Goal: Task Accomplishment & Management: Use online tool/utility

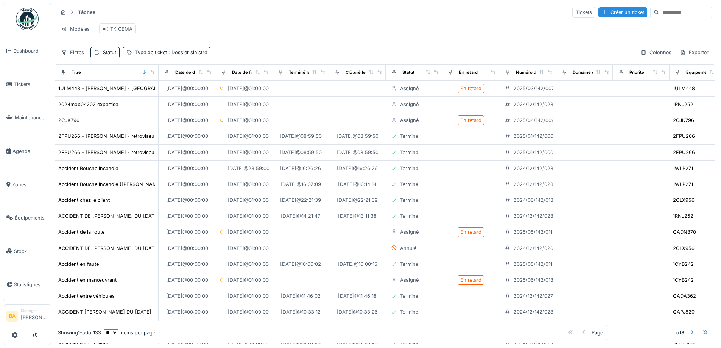
click at [548, 19] on div "Tâches Tickets Créer un ticket Modèles TK CEMA Filtres Statut Type de ticket : …" at bounding box center [385, 32] width 661 height 58
click at [573, 14] on div "Tickets" at bounding box center [584, 12] width 23 height 11
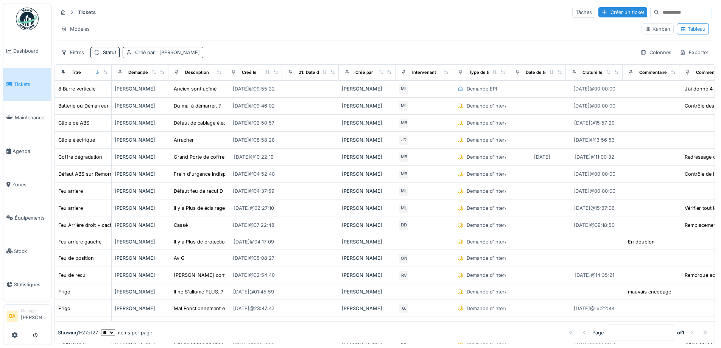
click at [177, 53] on span ": [PERSON_NAME]" at bounding box center [177, 53] width 45 height 6
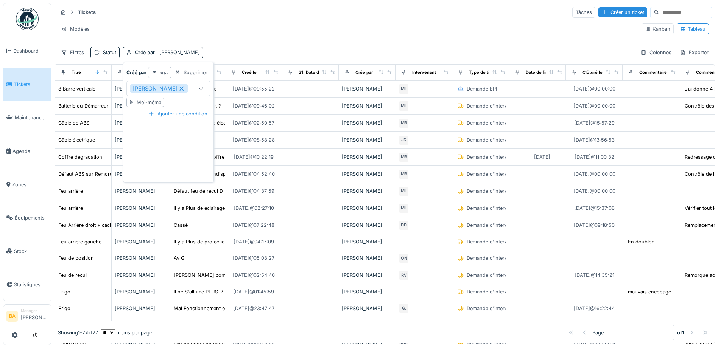
click at [178, 87] on icon at bounding box center [181, 88] width 7 height 5
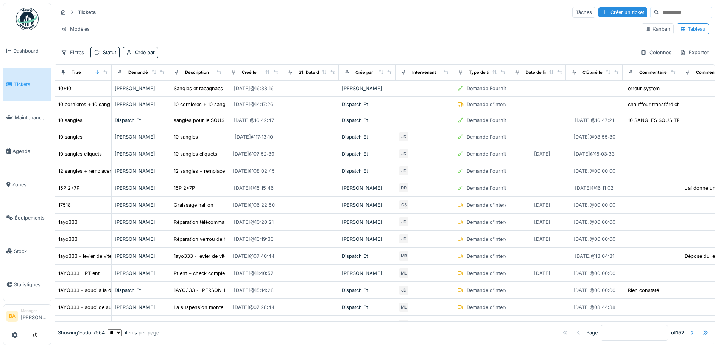
click at [294, 42] on div "Tickets Tâches Créer un ticket Modèles Kanban Tableau Filtres Statut Créé par C…" at bounding box center [385, 32] width 661 height 58
click at [139, 56] on div "Créé par" at bounding box center [145, 52] width 20 height 7
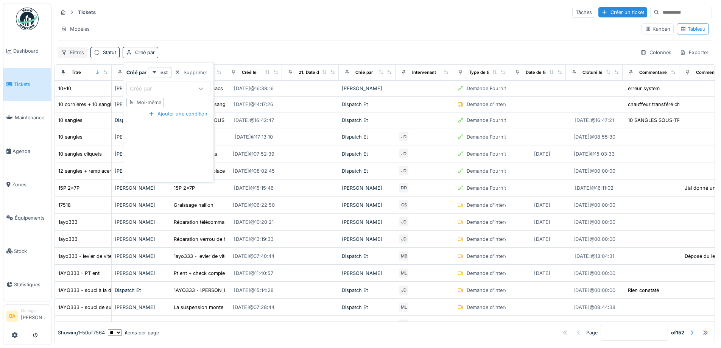
click at [82, 54] on div "Filtres" at bounding box center [73, 52] width 30 height 11
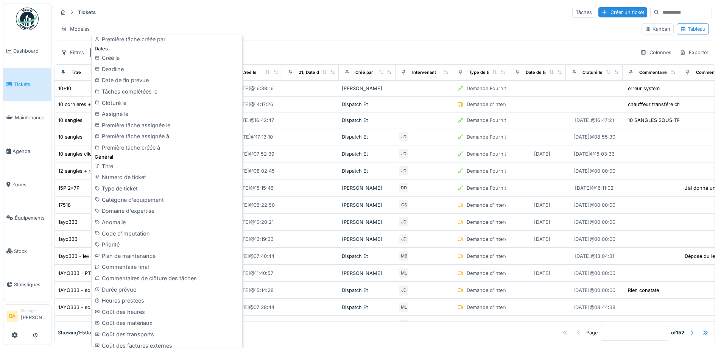
scroll to position [227, 0]
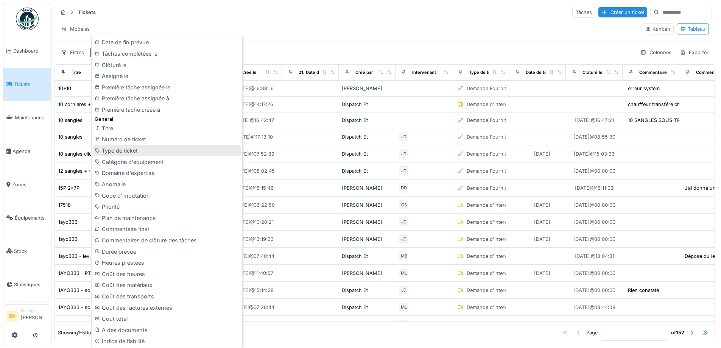
click at [124, 151] on div "Type de ticket" at bounding box center [167, 150] width 148 height 11
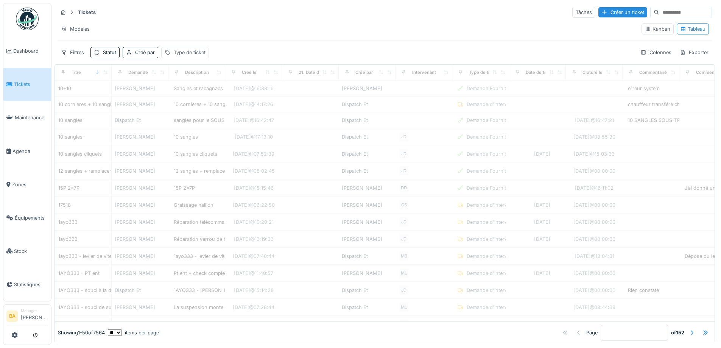
click at [178, 53] on div "Type de ticket" at bounding box center [190, 52] width 32 height 7
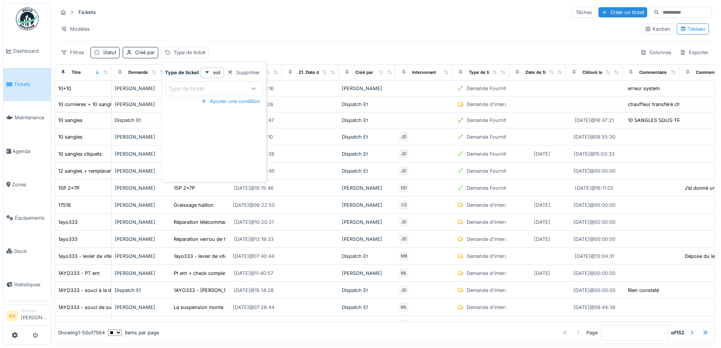
click at [251, 88] on icon at bounding box center [254, 88] width 6 height 5
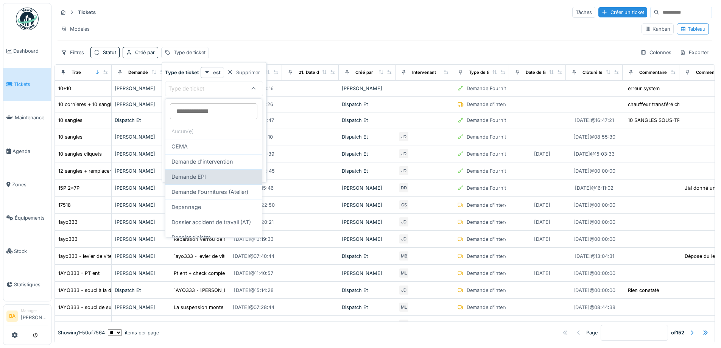
scroll to position [38, 0]
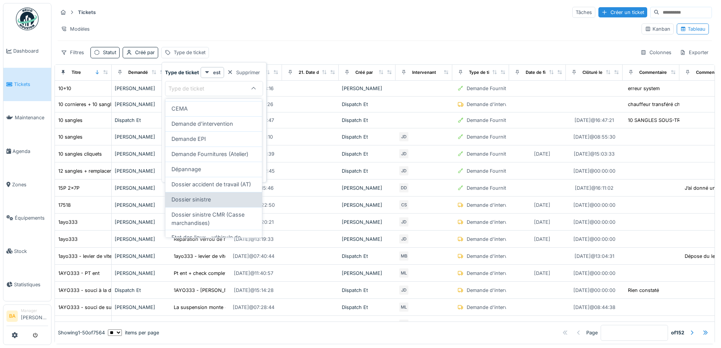
click at [205, 204] on span "Dossier sinistre" at bounding box center [191, 199] width 39 height 8
type input "***"
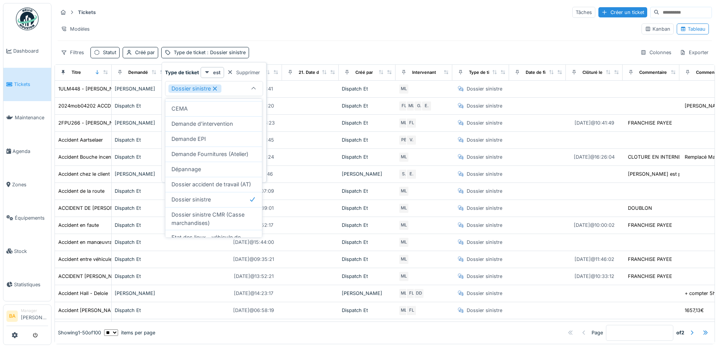
click at [291, 30] on div "Modèles" at bounding box center [347, 28] width 578 height 11
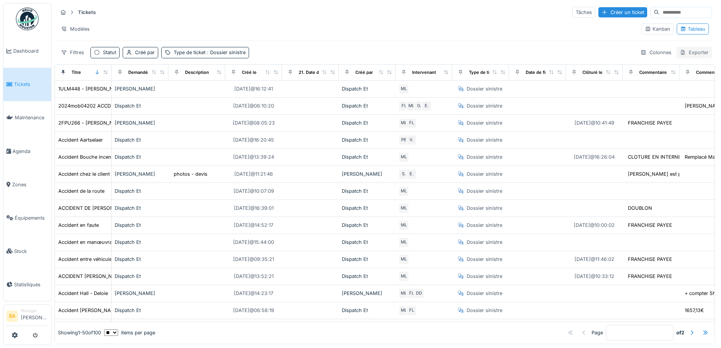
click at [680, 50] on div "Exporter" at bounding box center [695, 52] width 36 height 11
click at [642, 50] on div "Colonnes" at bounding box center [656, 52] width 38 height 11
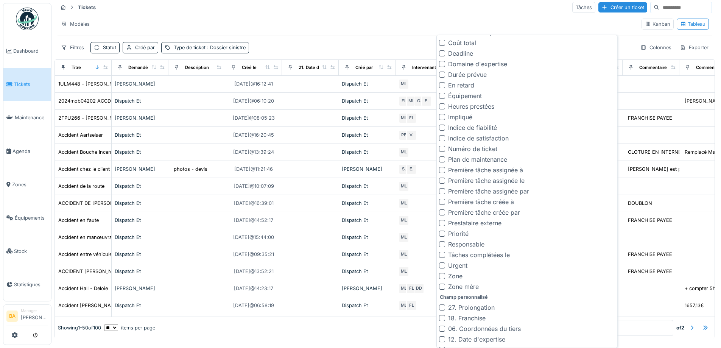
scroll to position [545, 0]
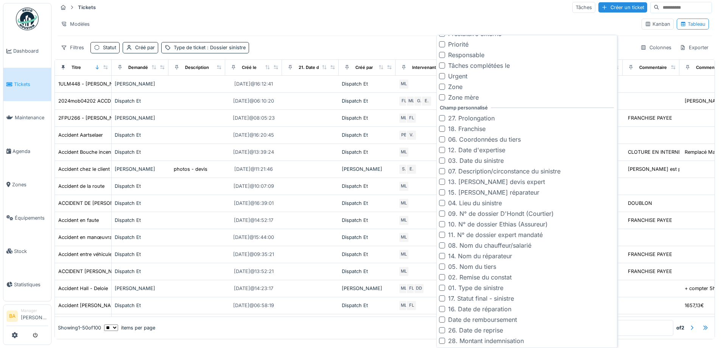
drag, startPoint x: 442, startPoint y: 210, endPoint x: 442, endPoint y: 225, distance: 14.4
click at [442, 211] on div "09. N° de dossier D'Hondt (Courtier)" at bounding box center [496, 213] width 115 height 9
click at [442, 226] on div at bounding box center [442, 224] width 6 height 6
click at [441, 243] on div at bounding box center [442, 245] width 6 height 6
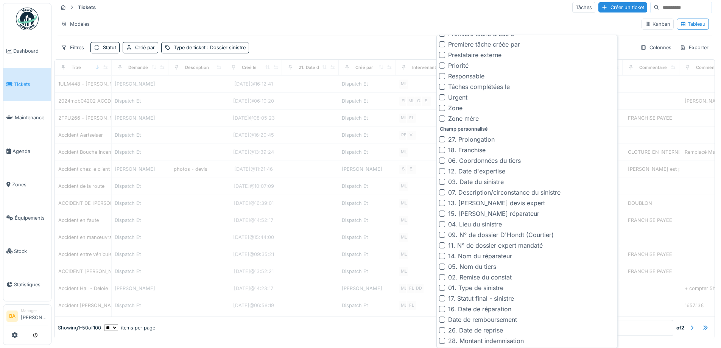
click at [442, 260] on div "14. Nom du réparateur" at bounding box center [475, 255] width 73 height 9
click at [443, 277] on div "02. Remise du constat" at bounding box center [475, 277] width 73 height 9
click at [442, 274] on div "02. Remise du constat" at bounding box center [475, 277] width 73 height 9
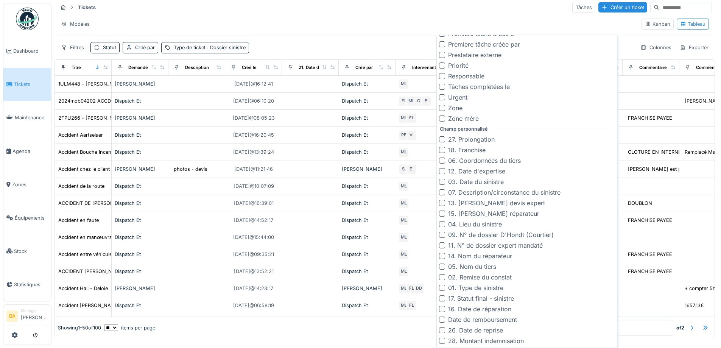
drag, startPoint x: 442, startPoint y: 259, endPoint x: 442, endPoint y: 232, distance: 26.5
click at [442, 258] on div at bounding box center [442, 256] width 6 height 6
click at [442, 238] on div at bounding box center [442, 235] width 6 height 6
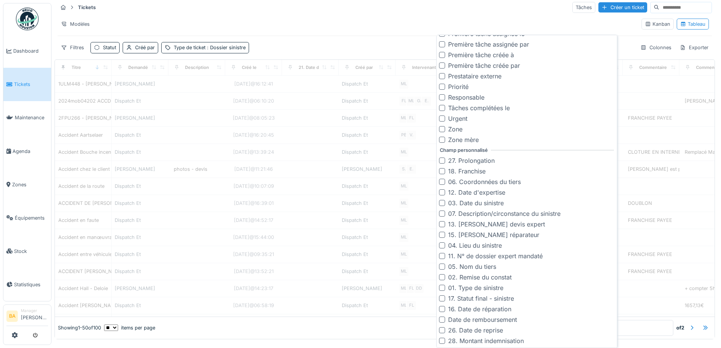
click at [442, 232] on div at bounding box center [442, 235] width 6 height 6
click at [442, 218] on div "07. Description/circonstance du sinistre" at bounding box center [500, 213] width 122 height 9
click at [414, 11] on div "Tickets Tâches Créer un ticket" at bounding box center [385, 7] width 655 height 12
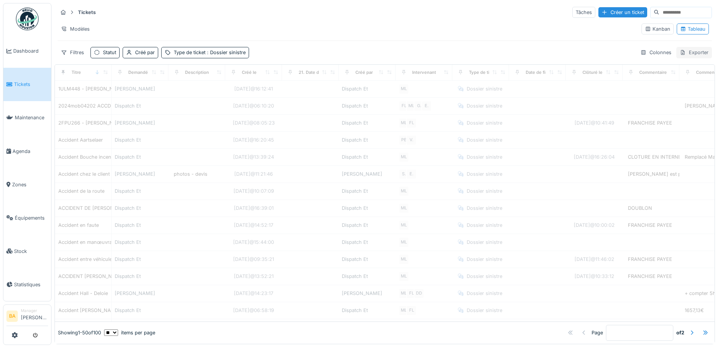
click at [685, 47] on div "Exporter" at bounding box center [695, 52] width 36 height 11
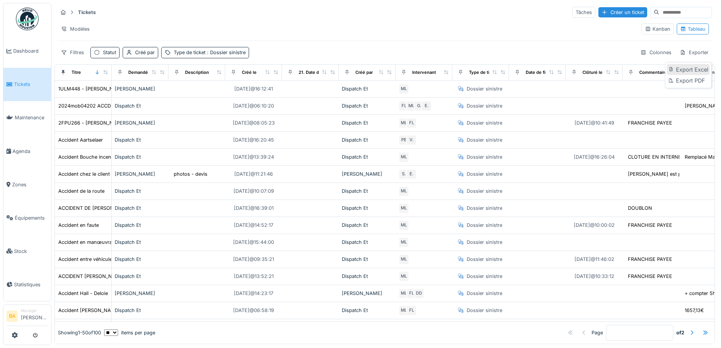
click at [689, 64] on div "Export Excel" at bounding box center [688, 69] width 42 height 11
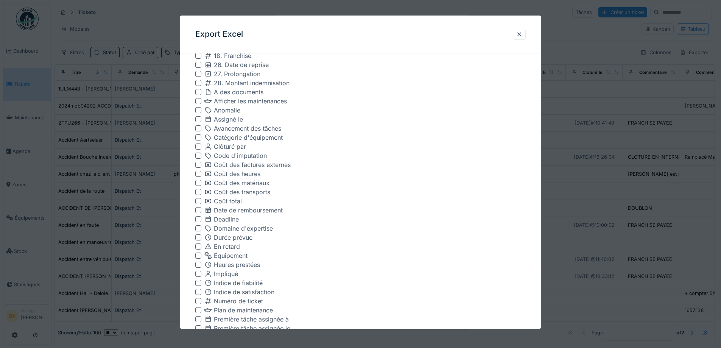
scroll to position [0, 0]
click at [518, 36] on div at bounding box center [519, 34] width 13 height 11
